Goal: Transaction & Acquisition: Purchase product/service

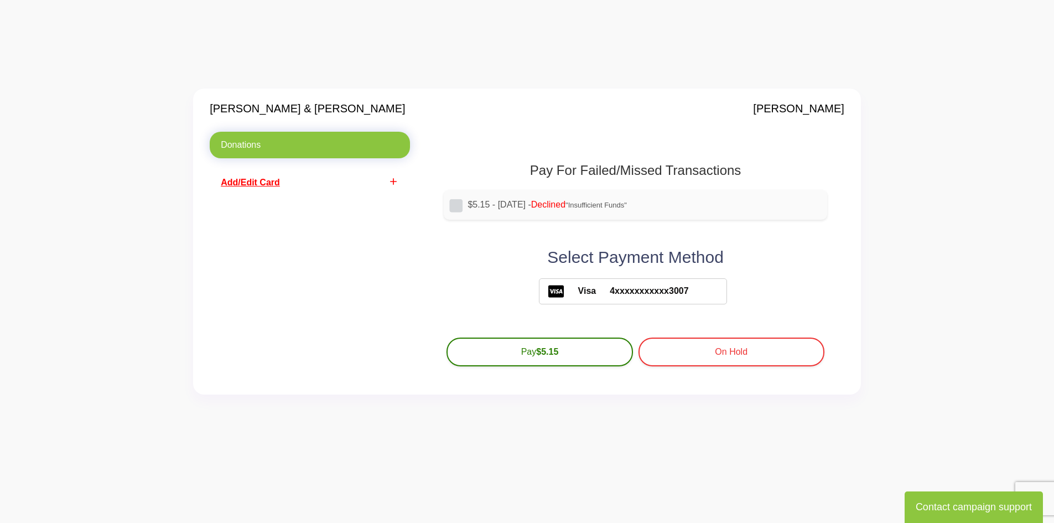
click at [269, 183] on span "Add/Edit Card" at bounding box center [250, 182] width 59 height 9
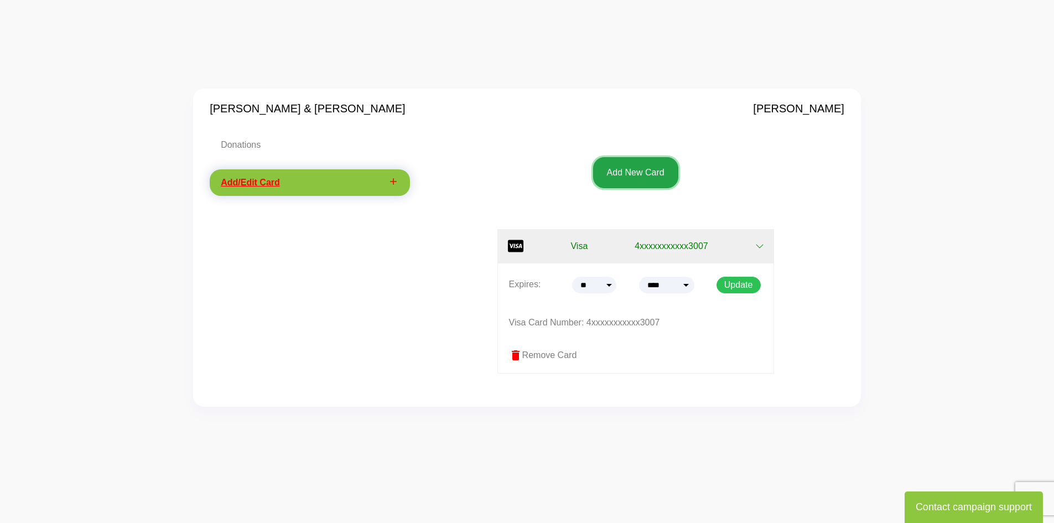
click at [650, 178] on button "Add New Card" at bounding box center [635, 172] width 85 height 31
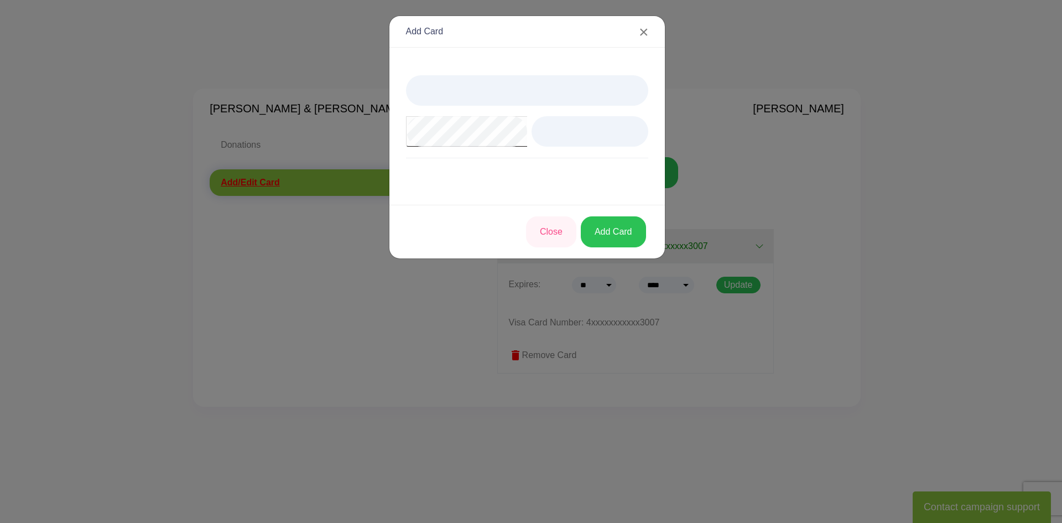
click at [630, 188] on div at bounding box center [527, 131] width 242 height 113
click at [593, 236] on button "Add Card" at bounding box center [613, 231] width 65 height 31
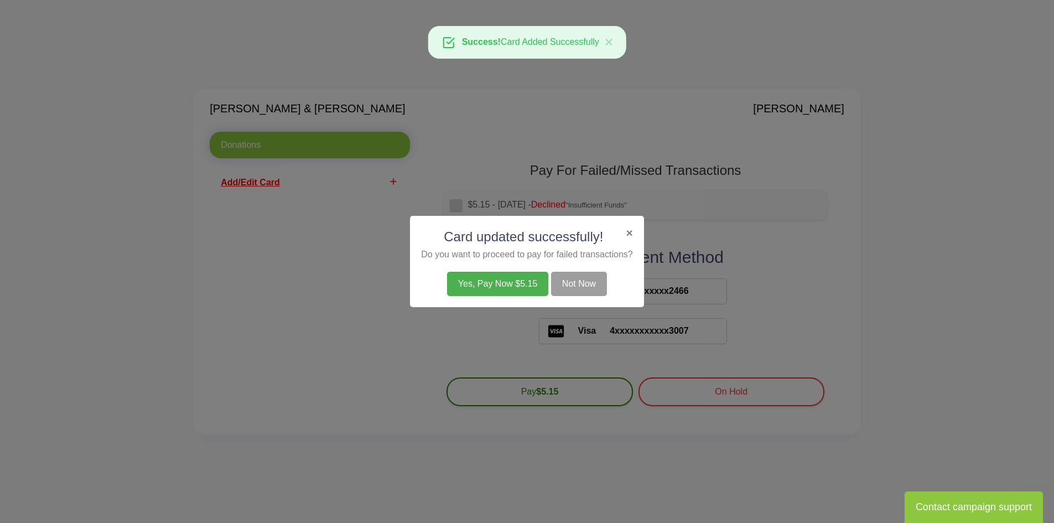
click at [537, 279] on button "Yes, Pay Now $5.15" at bounding box center [498, 284] width 102 height 24
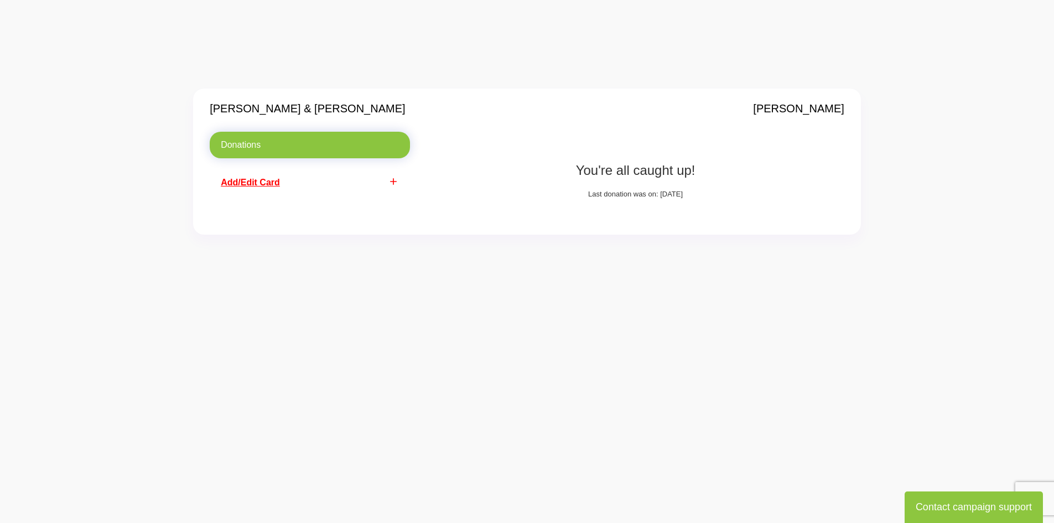
click at [372, 143] on link "Donations" at bounding box center [310, 145] width 200 height 27
